Goal: Information Seeking & Learning: Check status

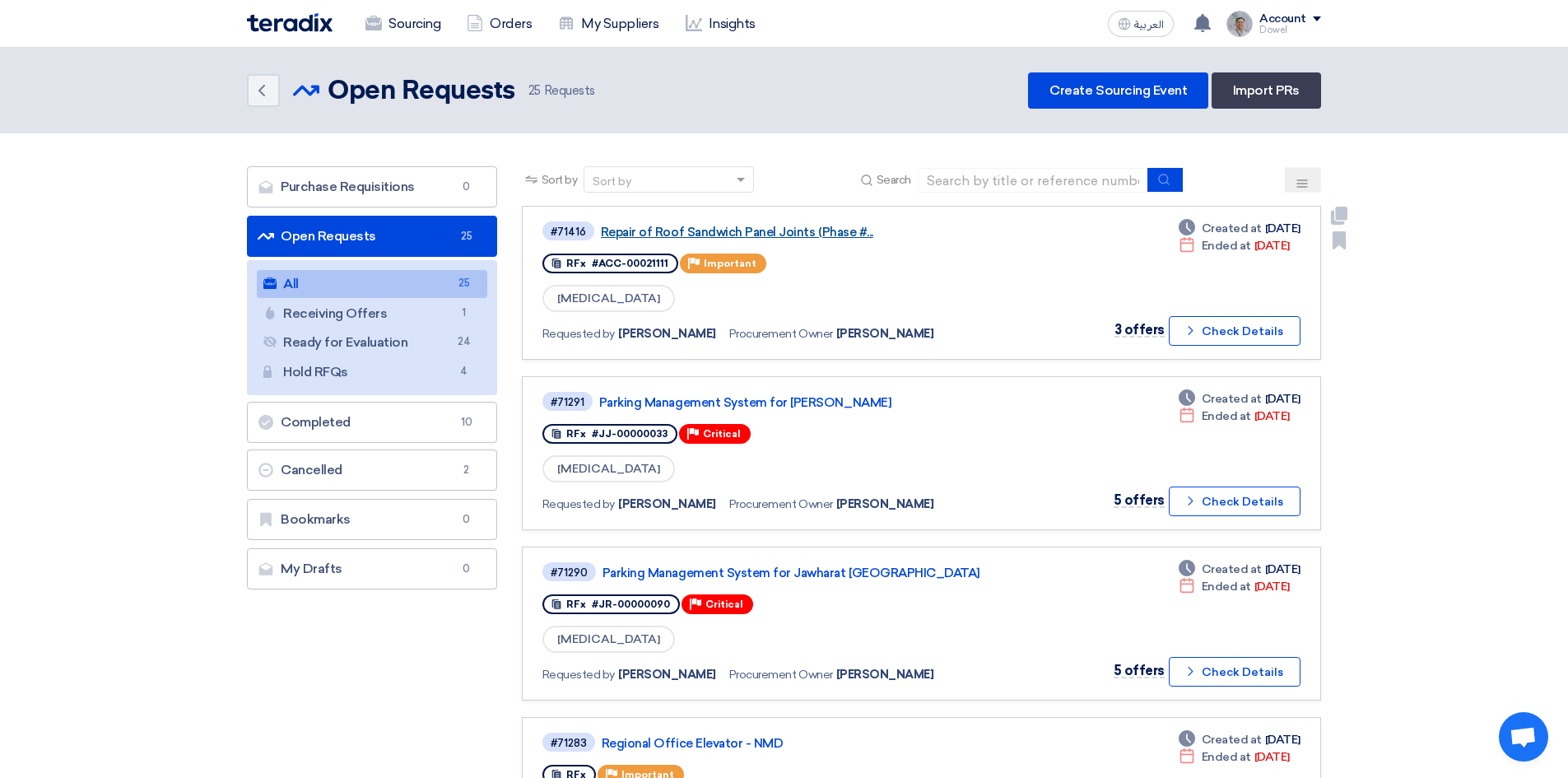
click at [741, 232] on link "Repair of Roof Sandwich Panel Joints (Phase #..." at bounding box center [806, 232] width 411 height 15
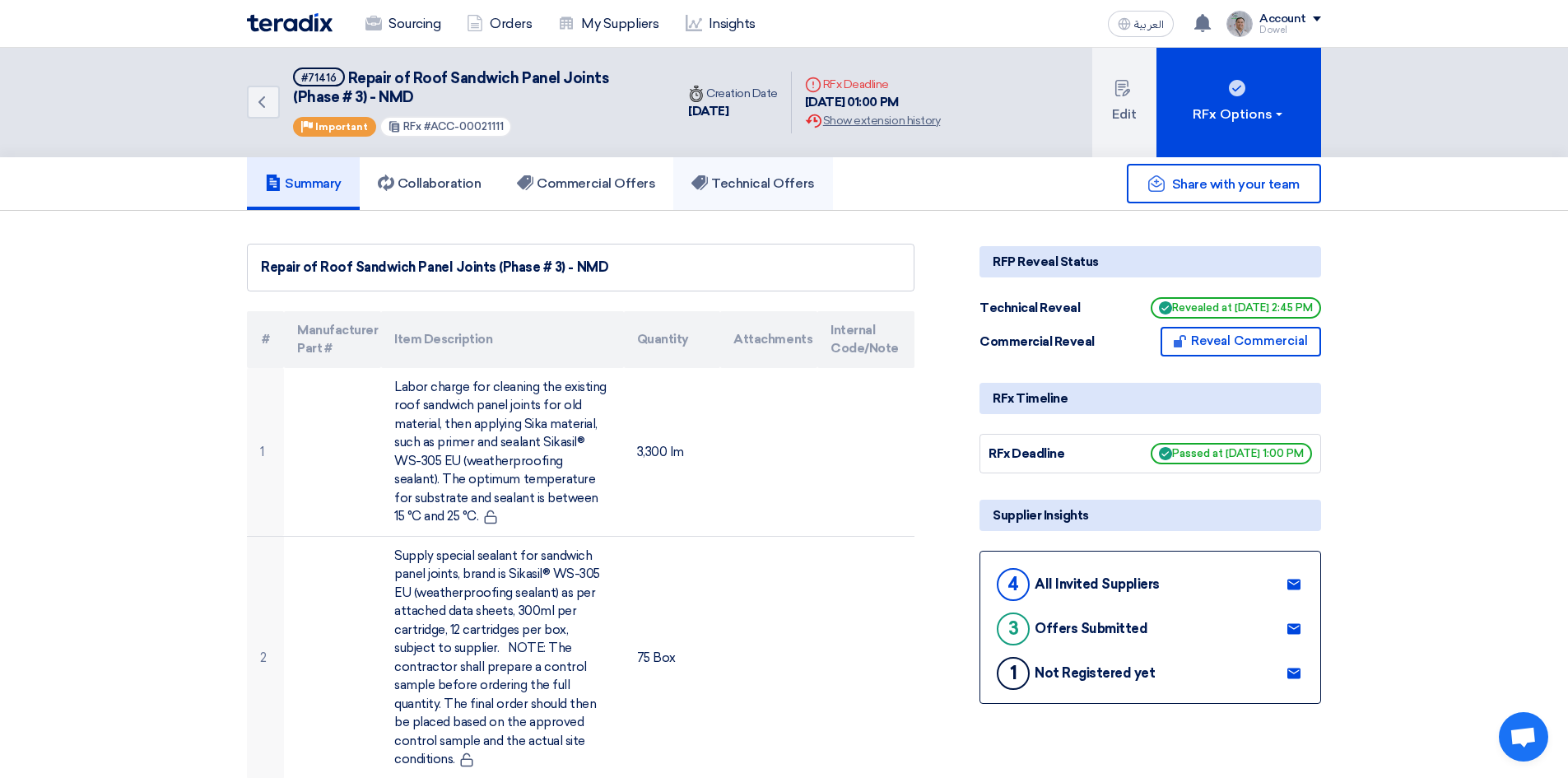
click at [750, 184] on h5 "Technical Offers" at bounding box center [752, 183] width 123 height 17
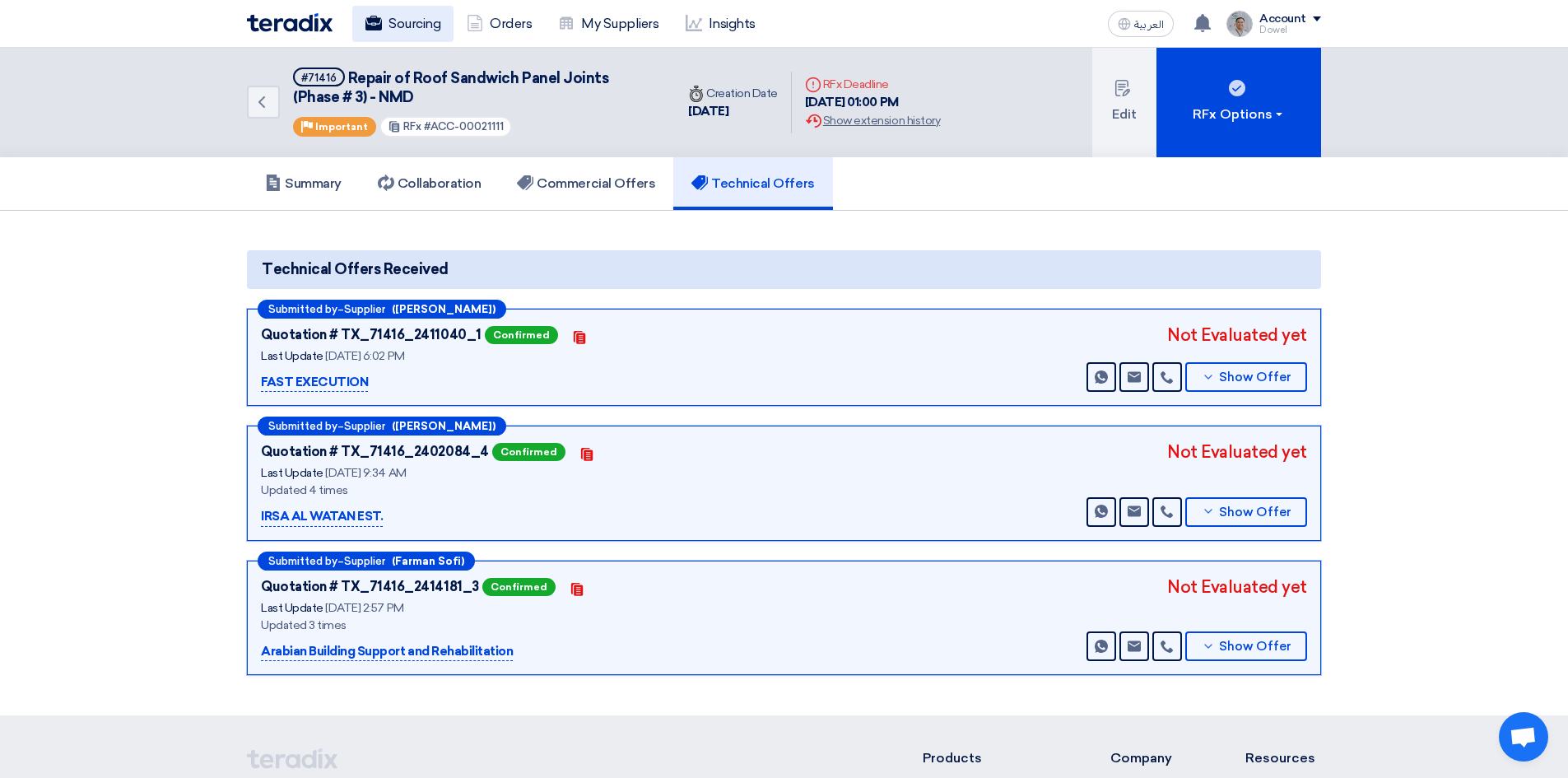
click at [404, 24] on link "Sourcing" at bounding box center [403, 24] width 102 height 36
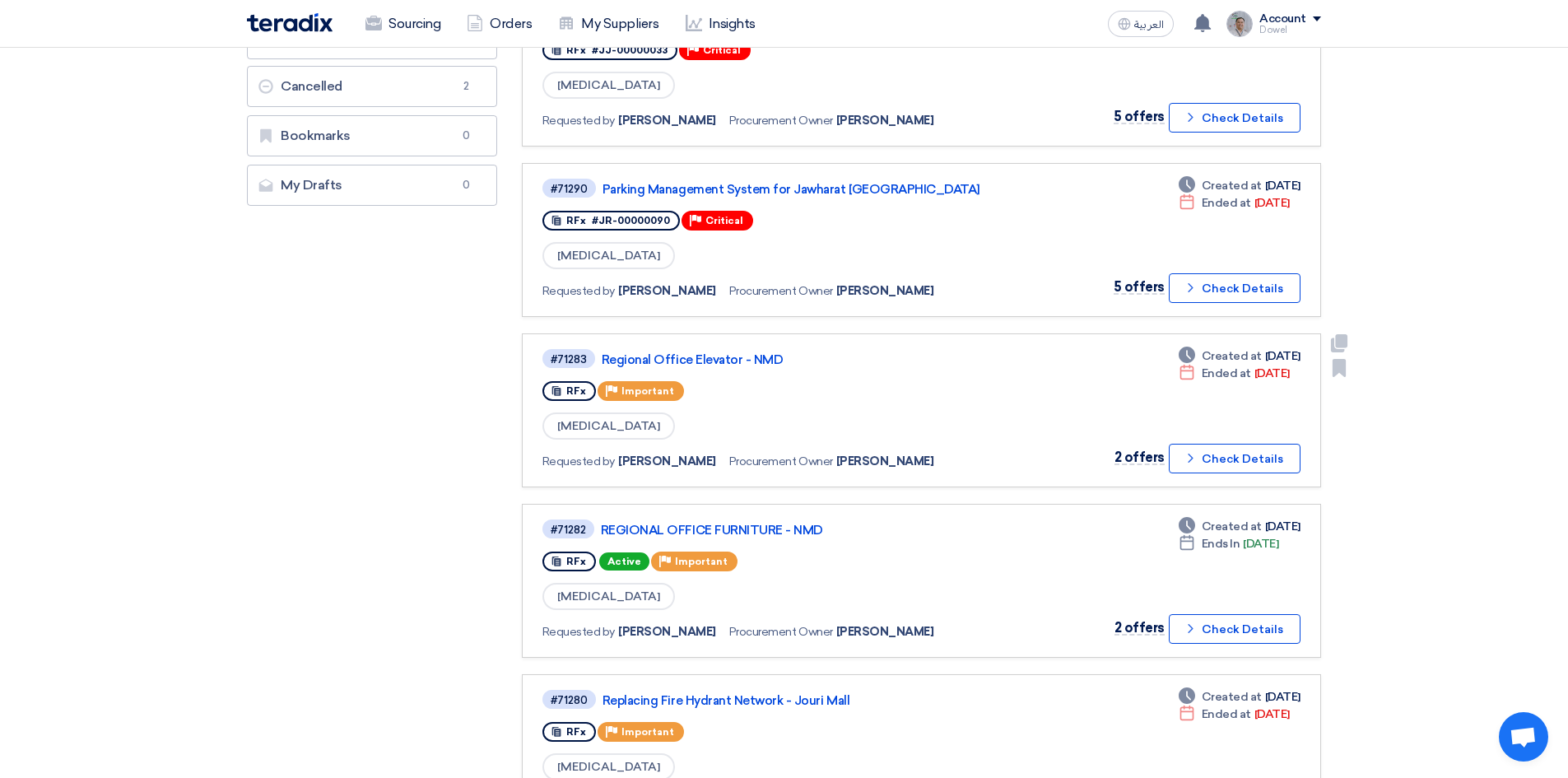
scroll to position [576, 0]
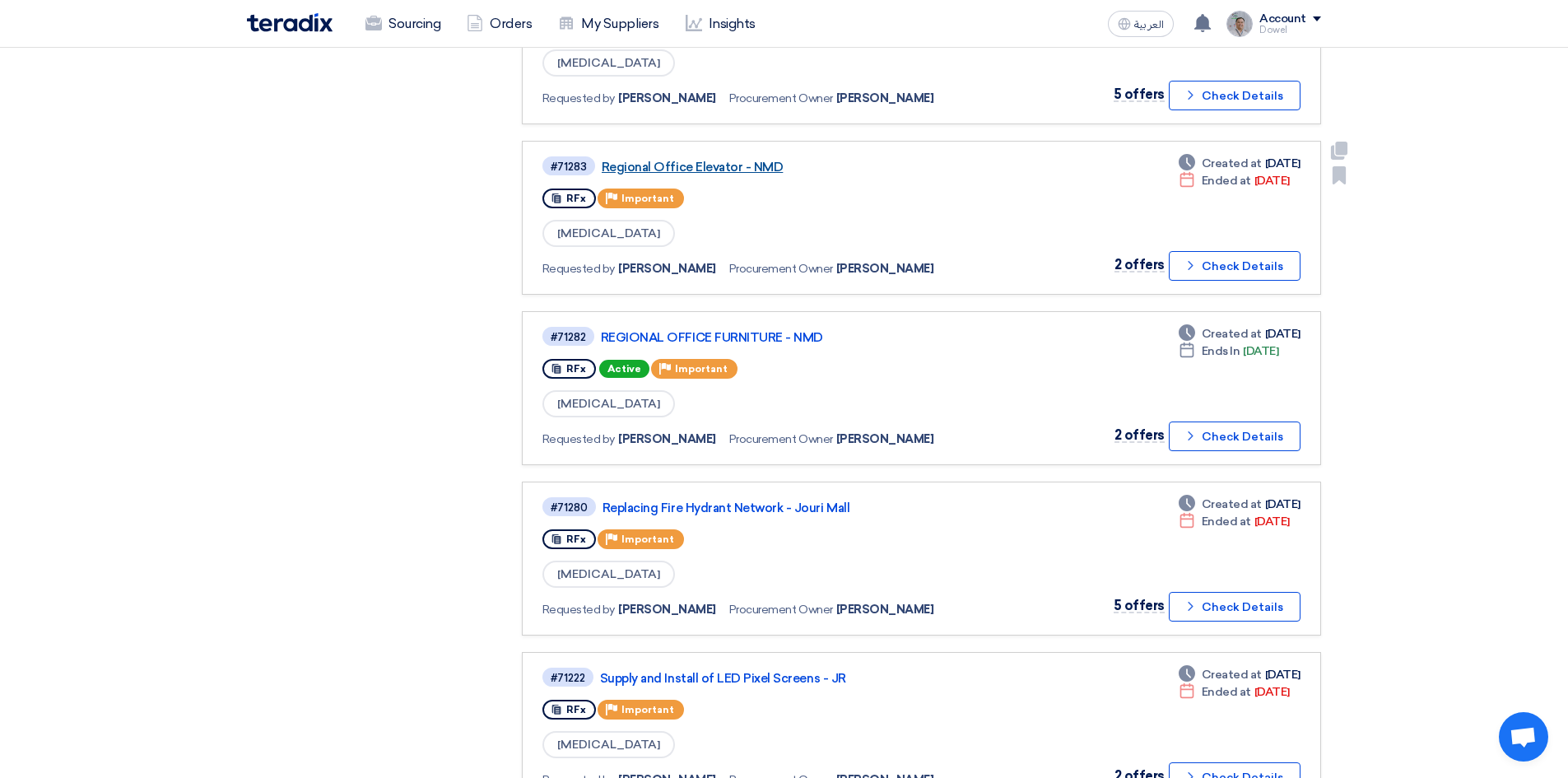
click at [726, 163] on link "Regional Office Elevator - NMD" at bounding box center [807, 166] width 411 height 15
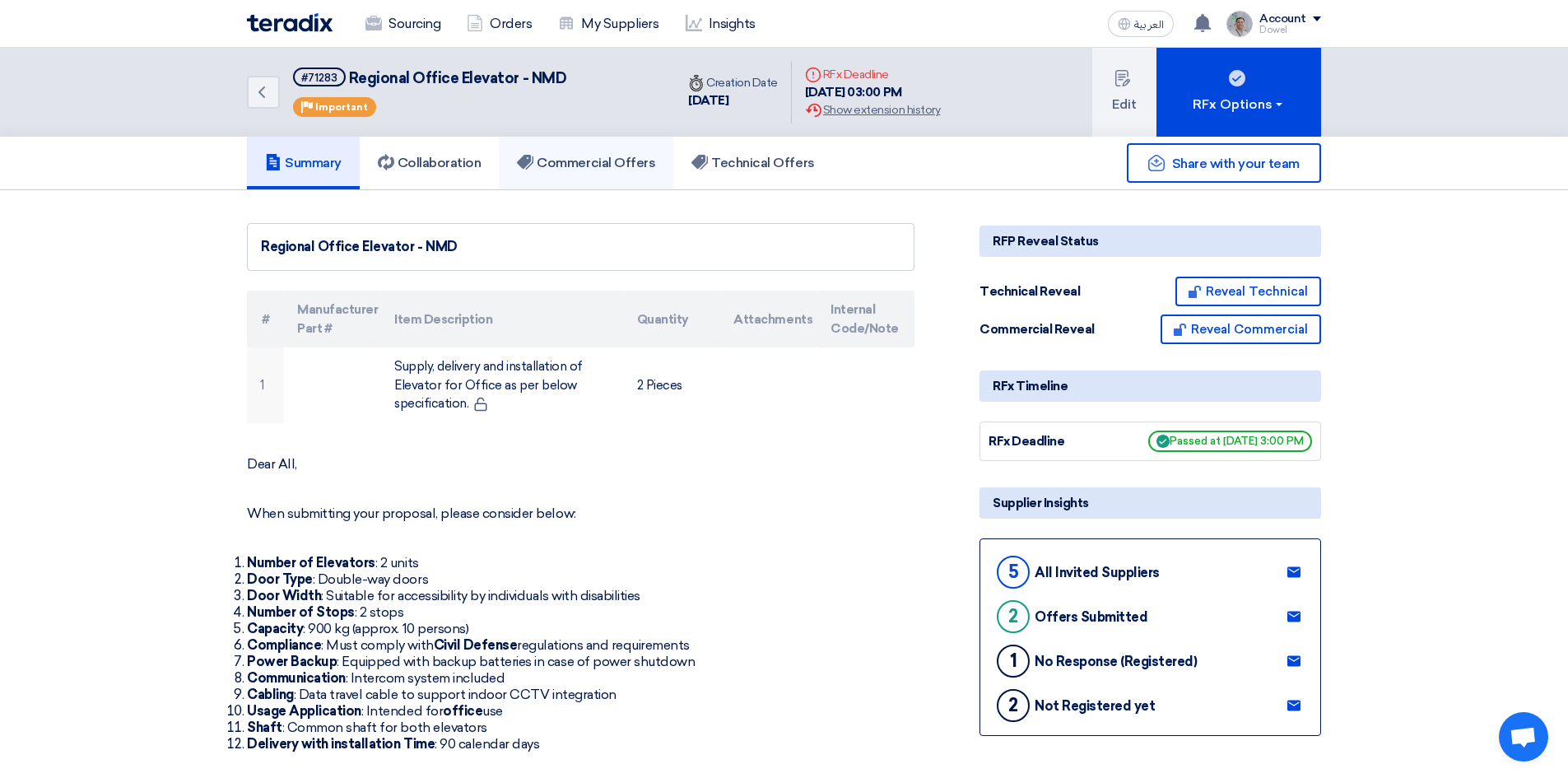
click at [615, 164] on h5 "Commercial Offers" at bounding box center [586, 162] width 138 height 17
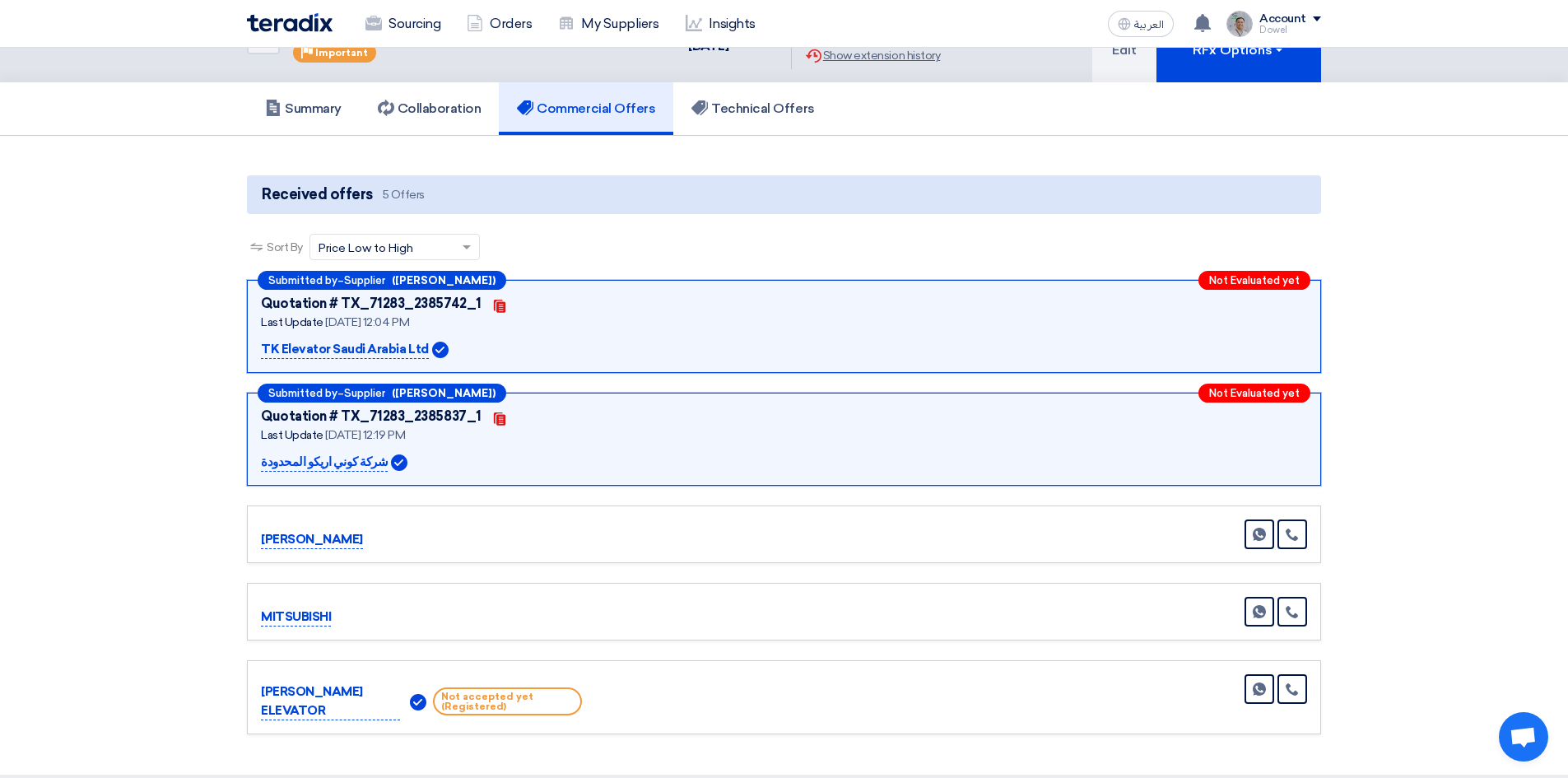
scroll to position [83, 0]
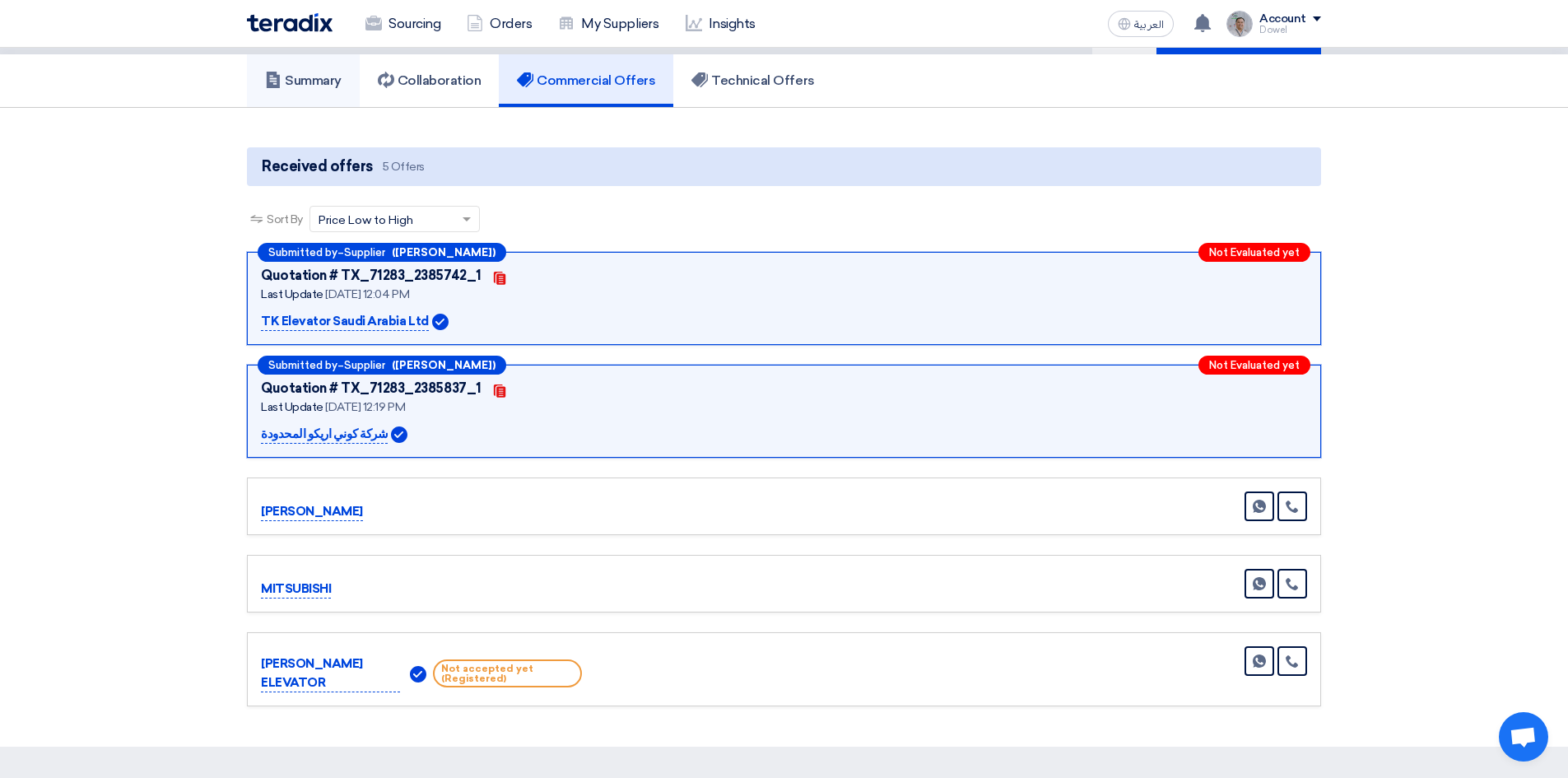
click at [304, 84] on h5 "Summary" at bounding box center [303, 81] width 77 height 17
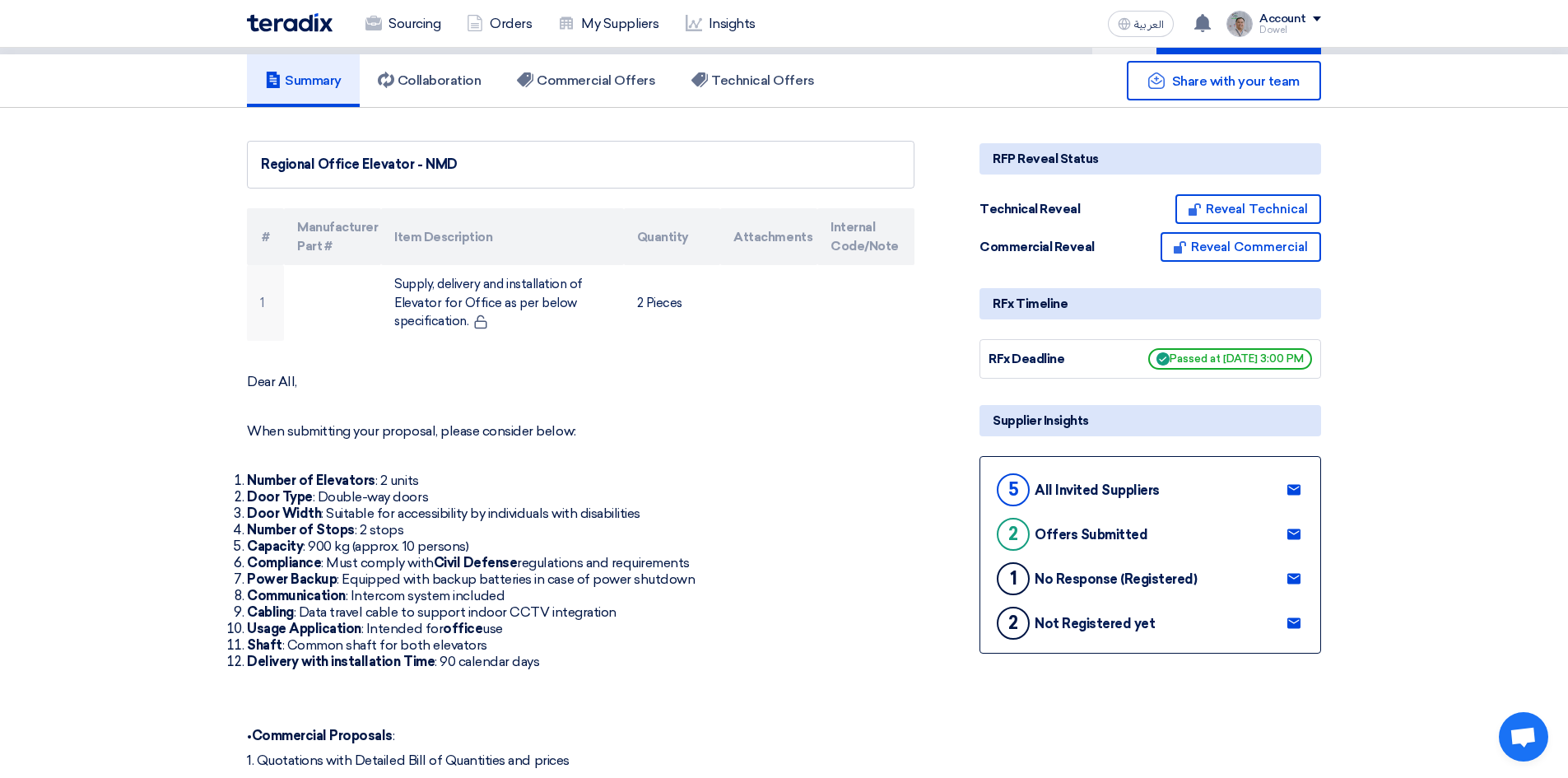
click at [1297, 628] on use at bounding box center [1293, 623] width 13 height 11
click at [1296, 577] on icon at bounding box center [1293, 578] width 13 height 13
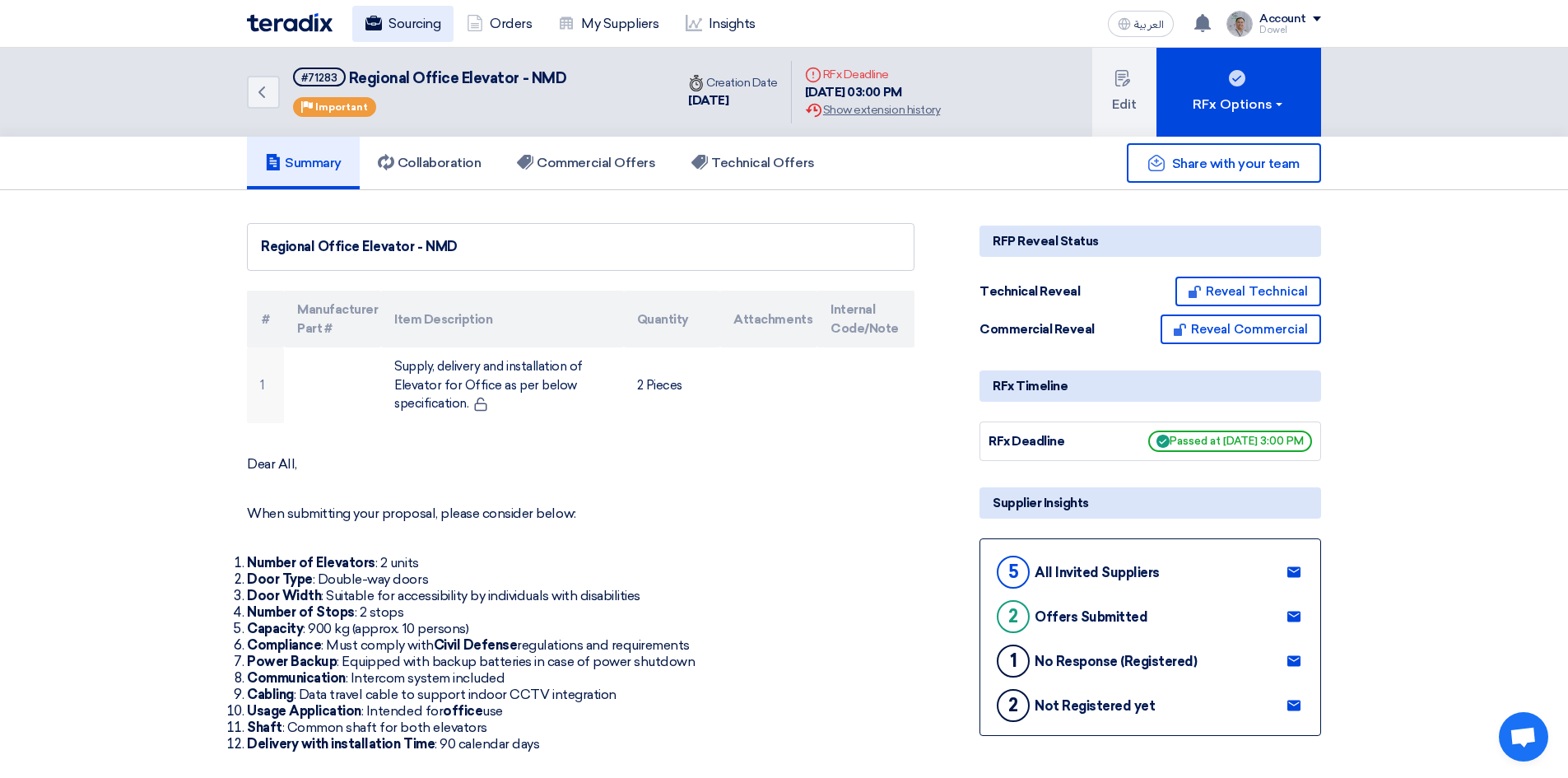
click at [428, 21] on link "Sourcing" at bounding box center [403, 24] width 102 height 36
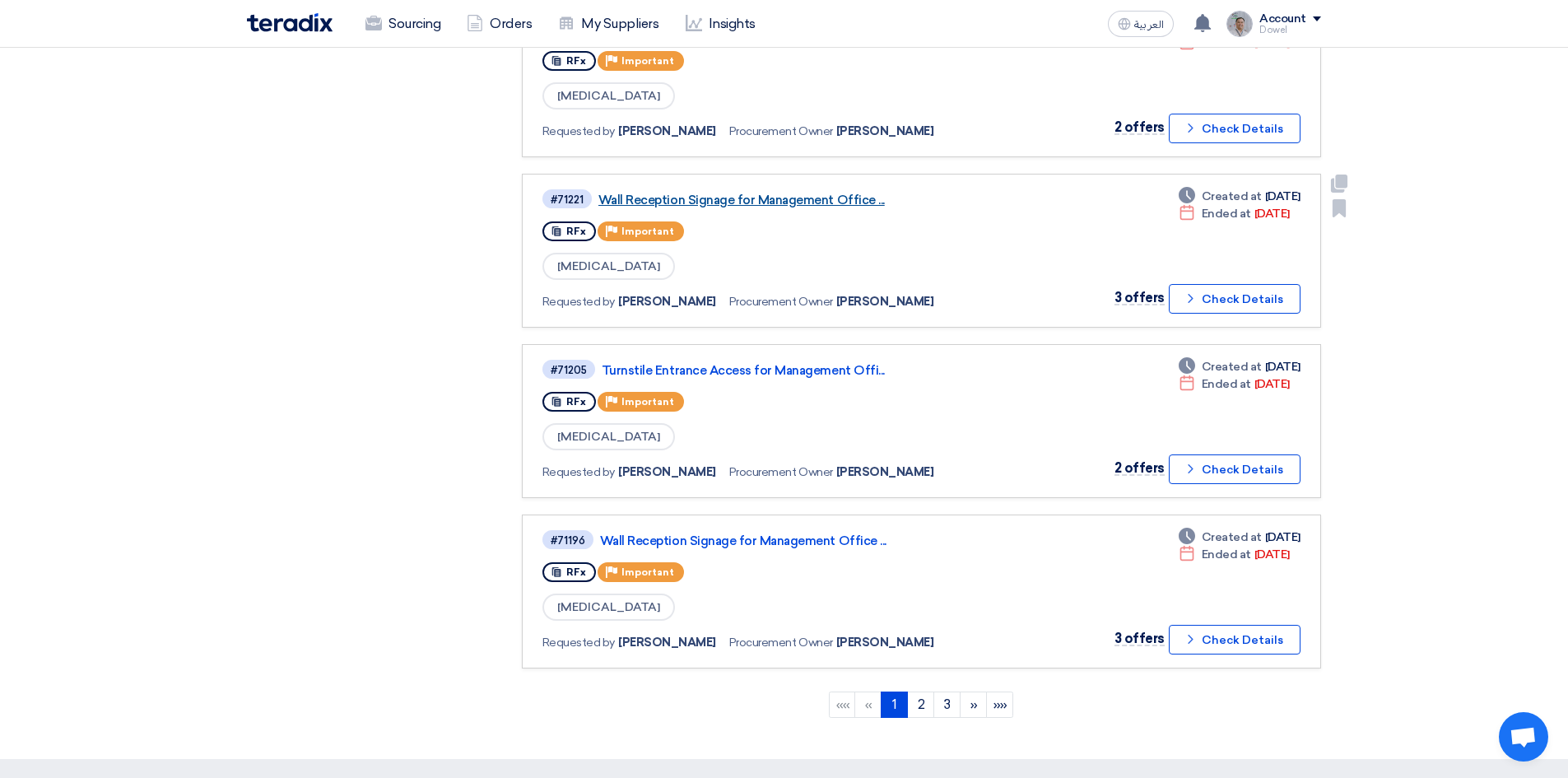
scroll to position [1234, 0]
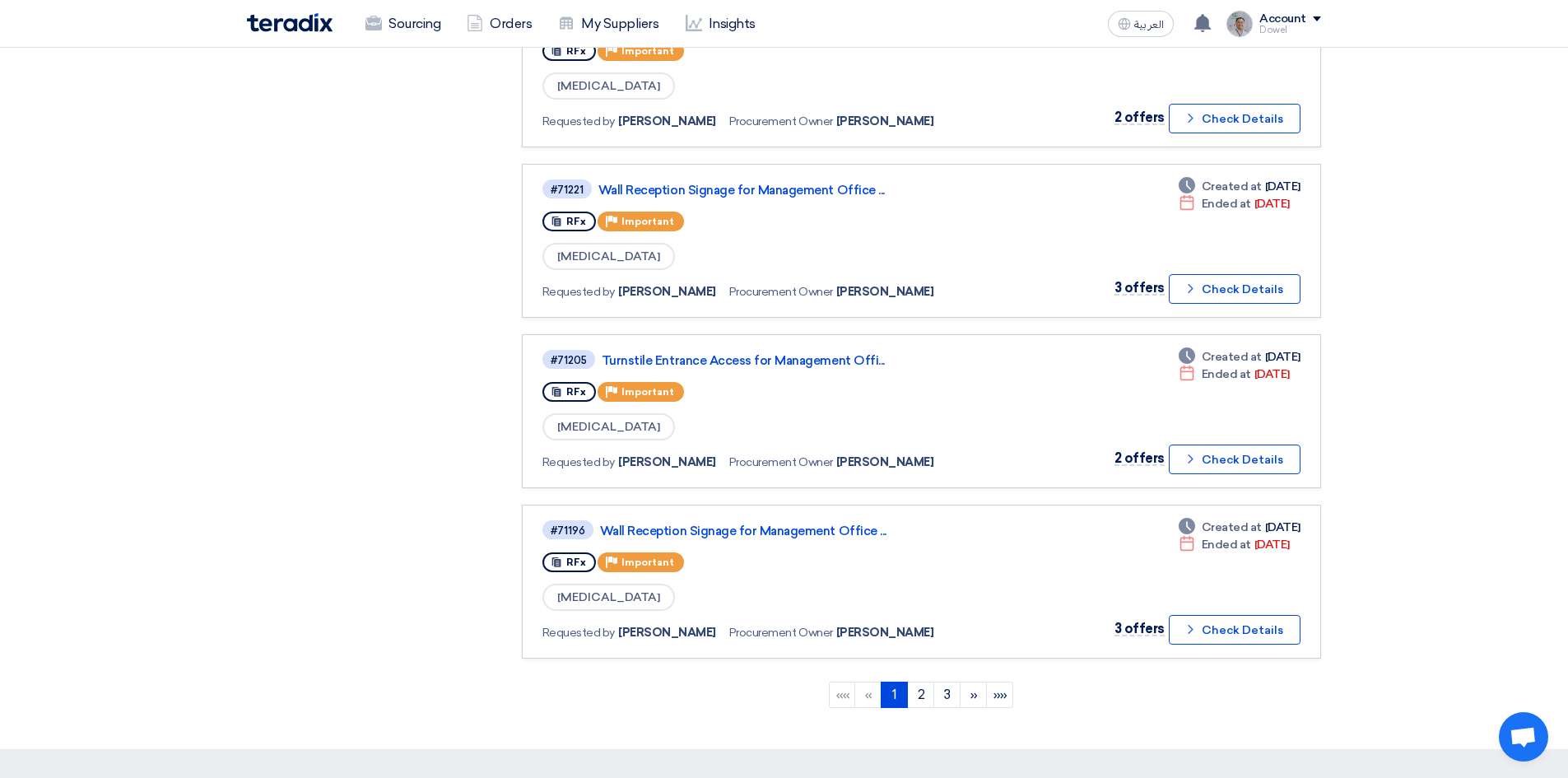
click at [916, 705] on link "2" at bounding box center [919, 694] width 27 height 26
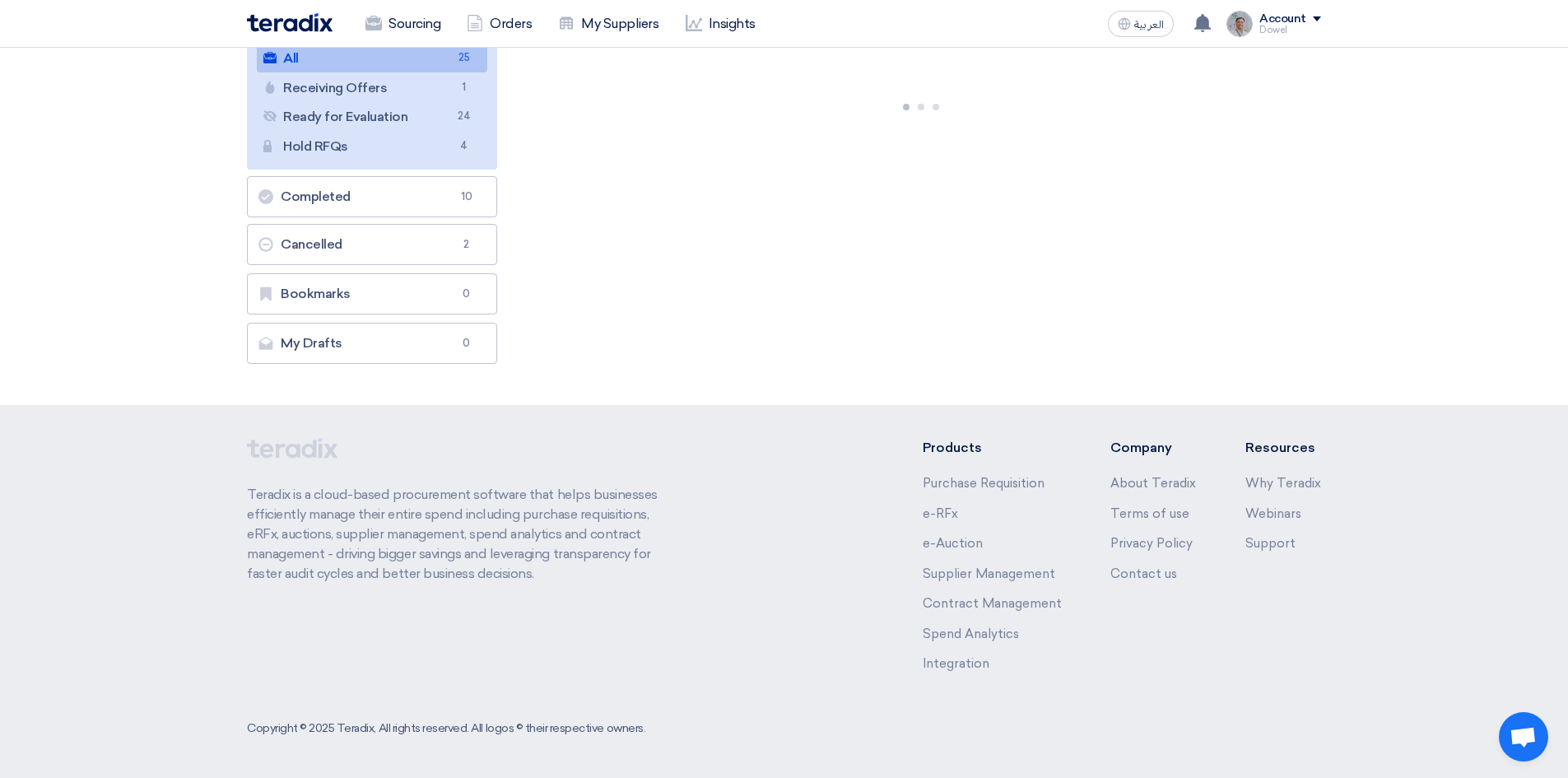
scroll to position [0, 0]
